Goal: Transaction & Acquisition: Purchase product/service

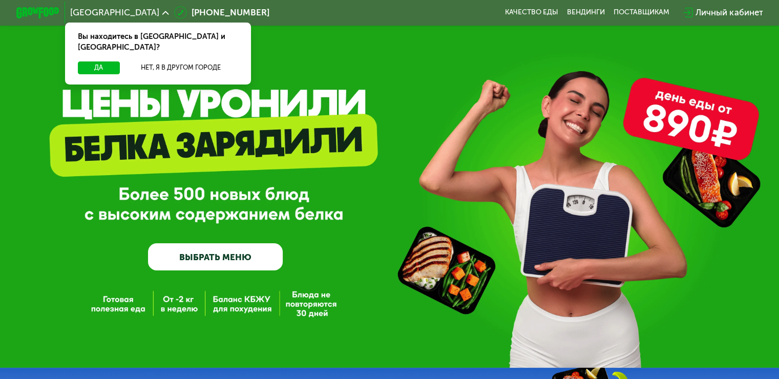
click at [227, 257] on link "ВЫБРАТЬ МЕНЮ" at bounding box center [215, 256] width 135 height 27
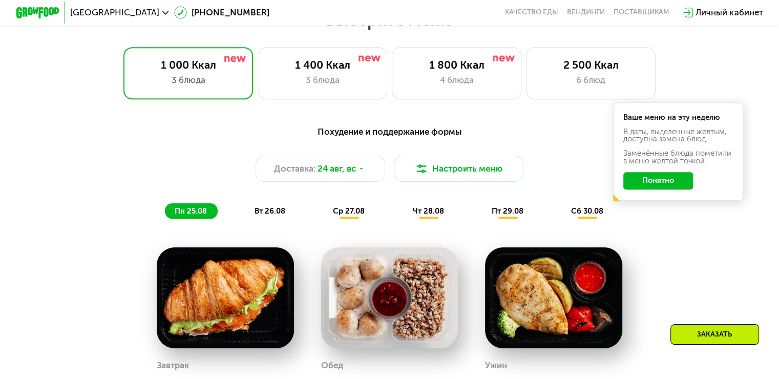
scroll to position [410, 0]
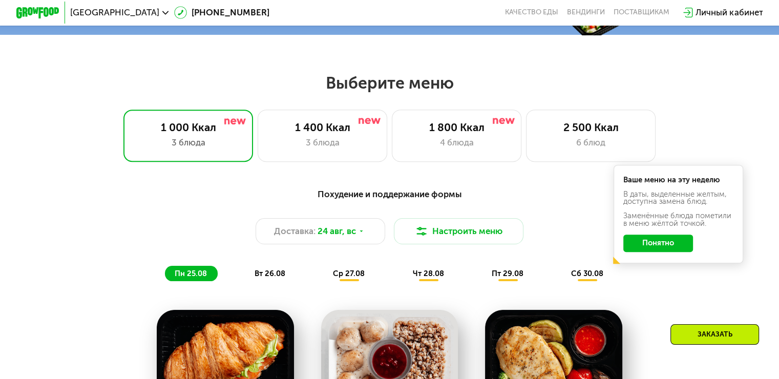
click at [662, 244] on button "Понятно" at bounding box center [658, 243] width 70 height 17
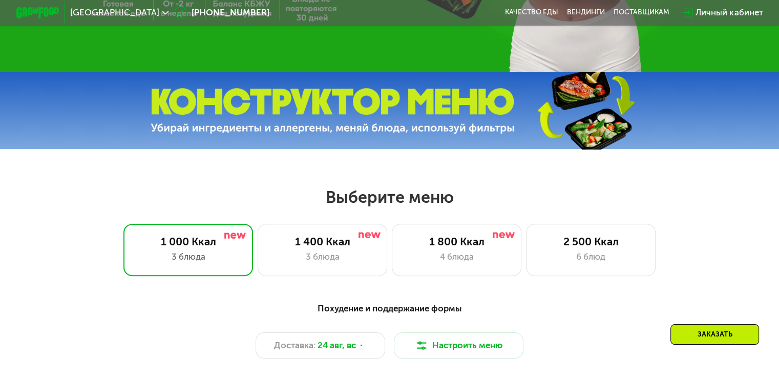
scroll to position [359, 0]
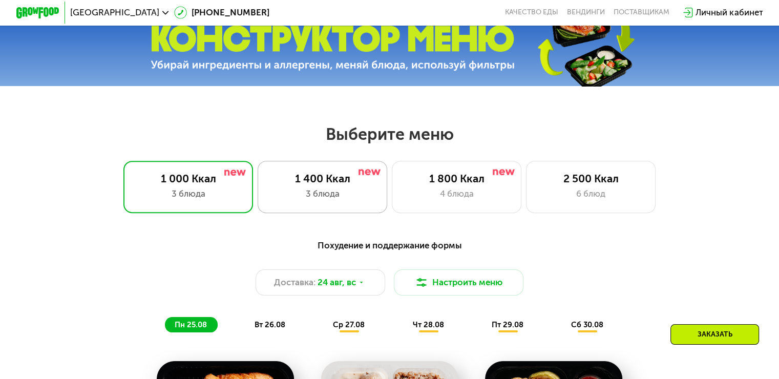
click at [329, 185] on div "1 400 Ккал" at bounding box center [322, 178] width 107 height 13
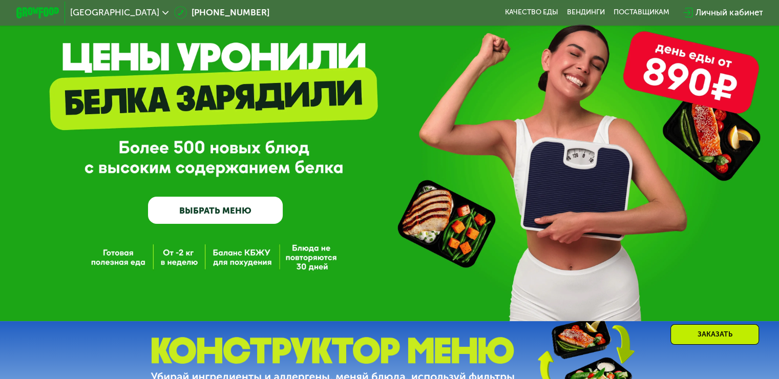
scroll to position [154, 0]
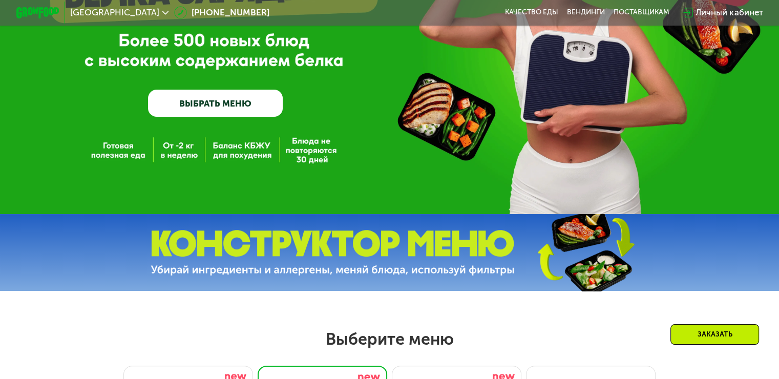
click at [223, 100] on link "ВЫБРАТЬ МЕНЮ" at bounding box center [215, 103] width 135 height 27
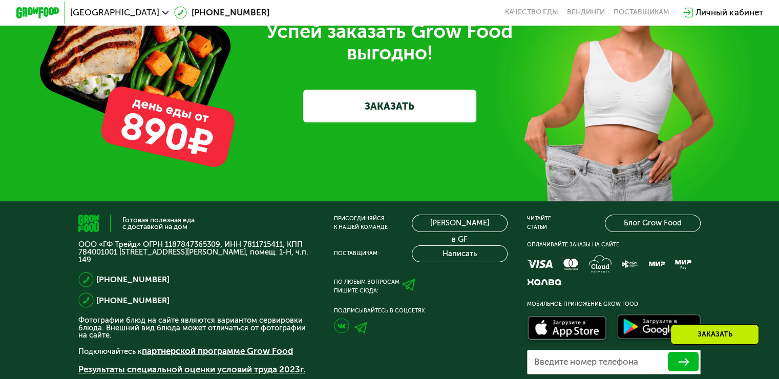
scroll to position [3124, 0]
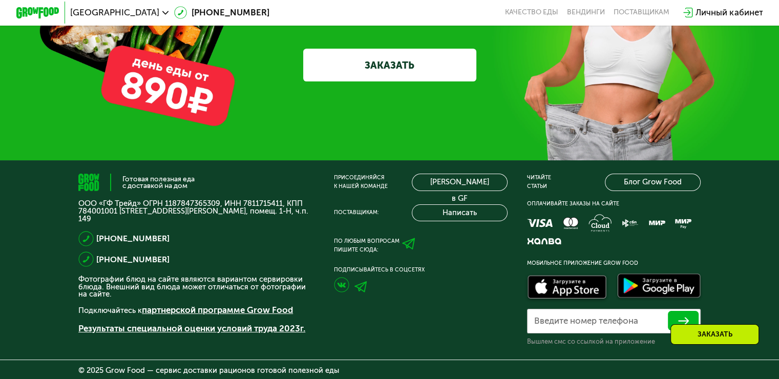
click at [386, 81] on link "ЗАКАЗАТЬ" at bounding box center [389, 65] width 173 height 32
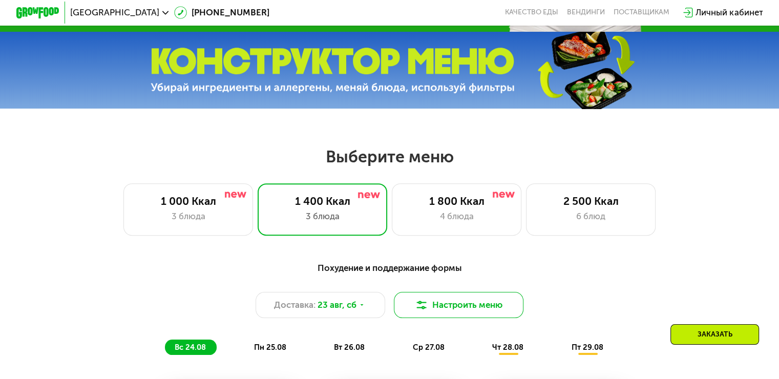
scroll to position [333, 0]
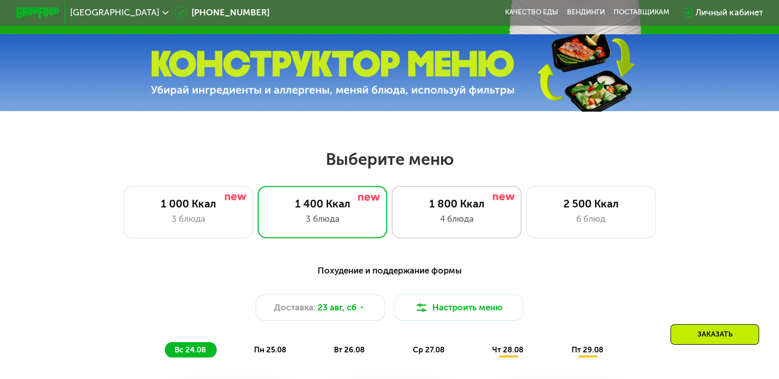
click at [475, 210] on div "1 800 Ккал" at bounding box center [456, 203] width 107 height 13
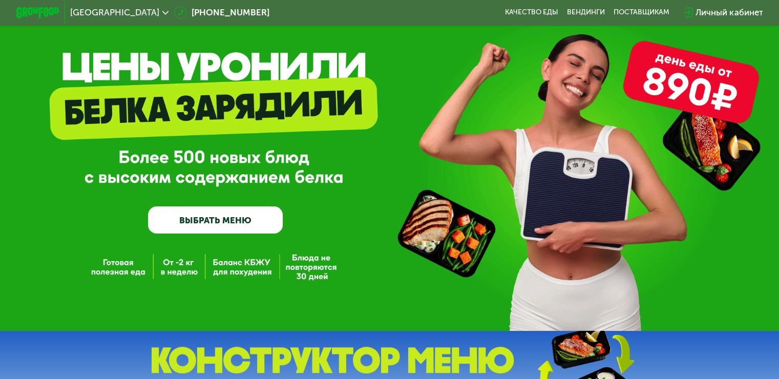
scroll to position [0, 0]
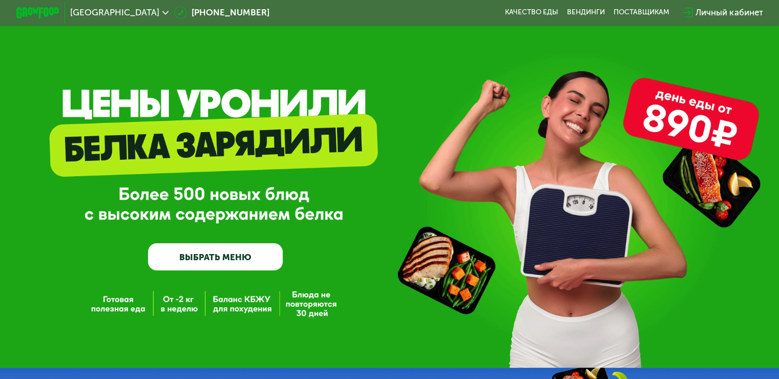
click at [246, 254] on link "ВЫБРАТЬ МЕНЮ" at bounding box center [215, 256] width 135 height 27
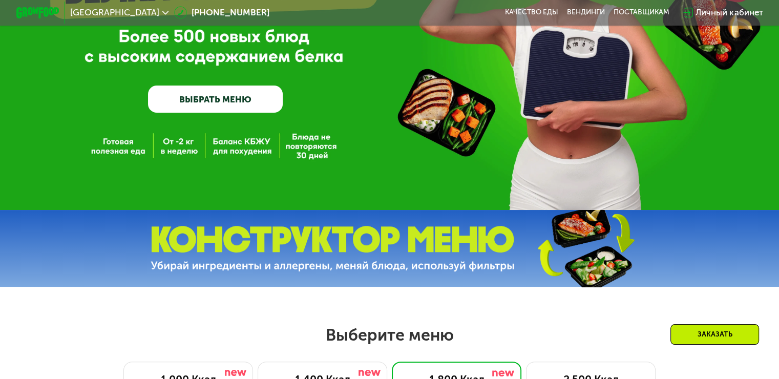
scroll to position [154, 0]
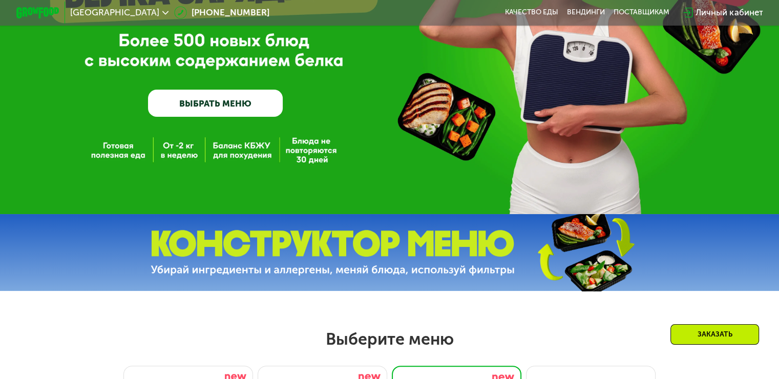
click at [118, 153] on div "GrowFood — доставка правильного питания ВЫБРАТЬ МЕНЮ" at bounding box center [389, 30] width 779 height 368
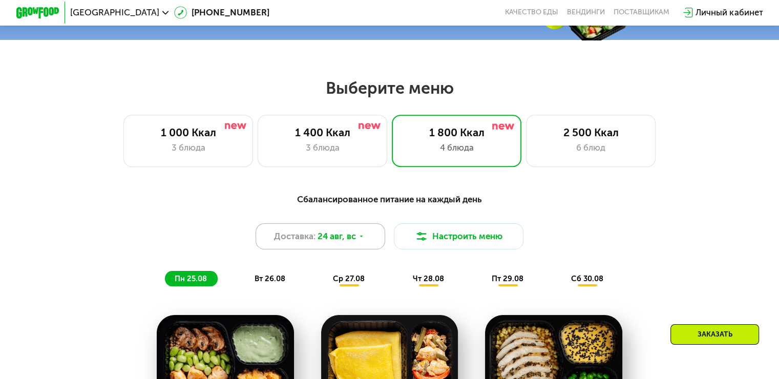
scroll to position [461, 0]
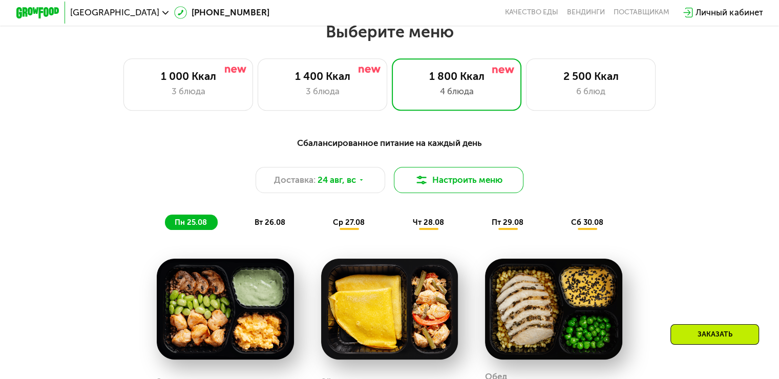
click at [449, 187] on button "Настроить меню" at bounding box center [459, 180] width 130 height 26
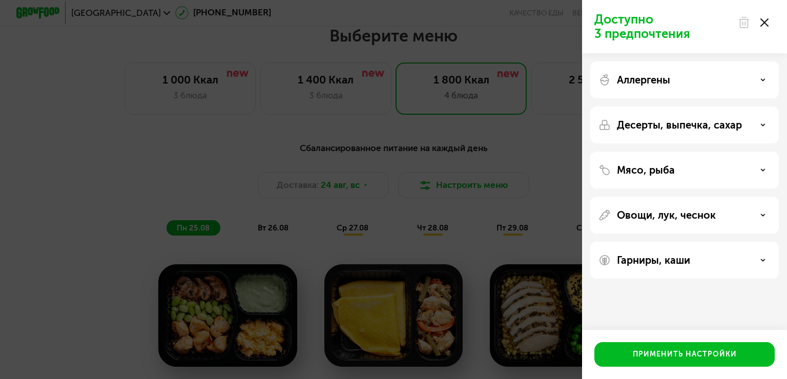
click at [766, 22] on icon at bounding box center [764, 22] width 8 height 8
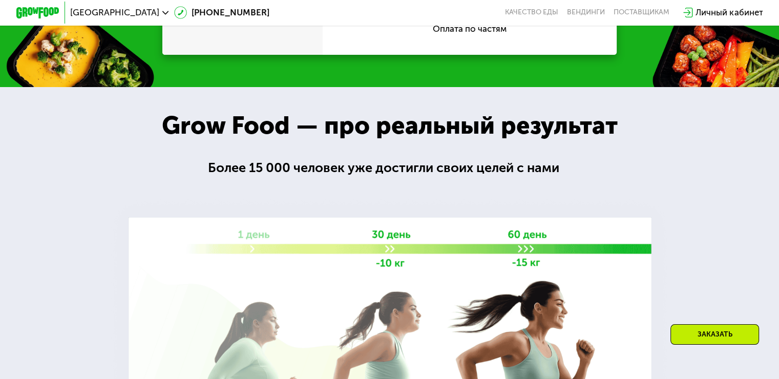
scroll to position [1383, 0]
